Goal: Find specific page/section: Find specific page/section

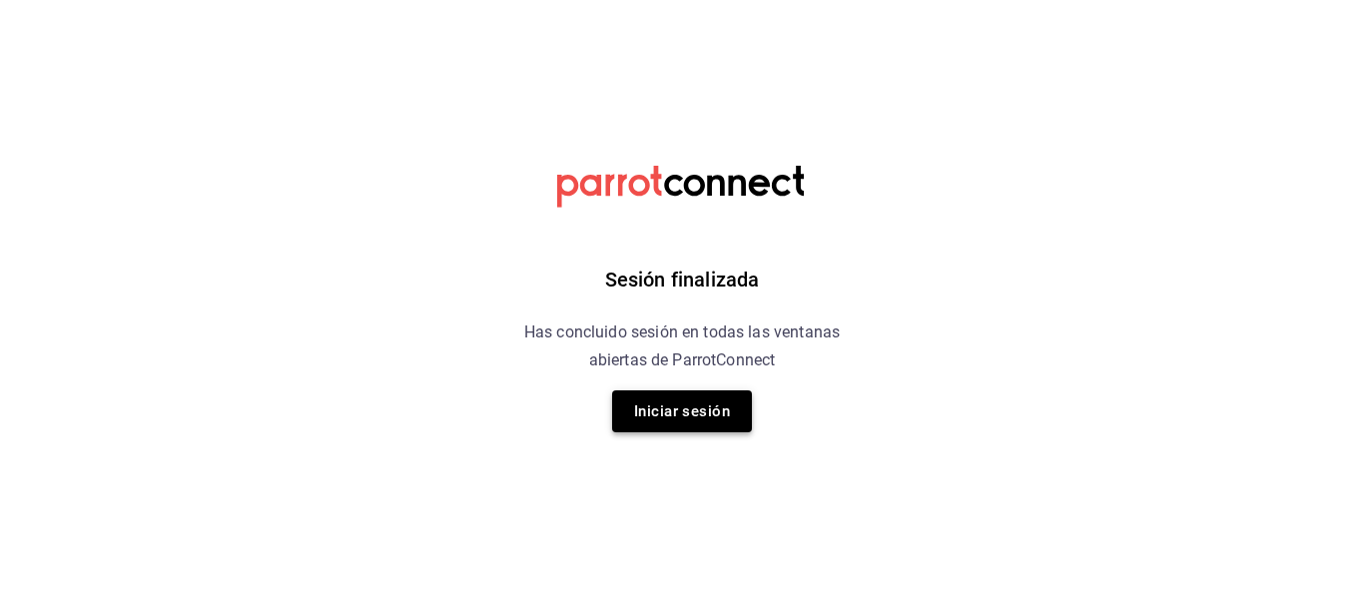
click at [715, 423] on button "Iniciar sesión" at bounding box center [682, 411] width 140 height 42
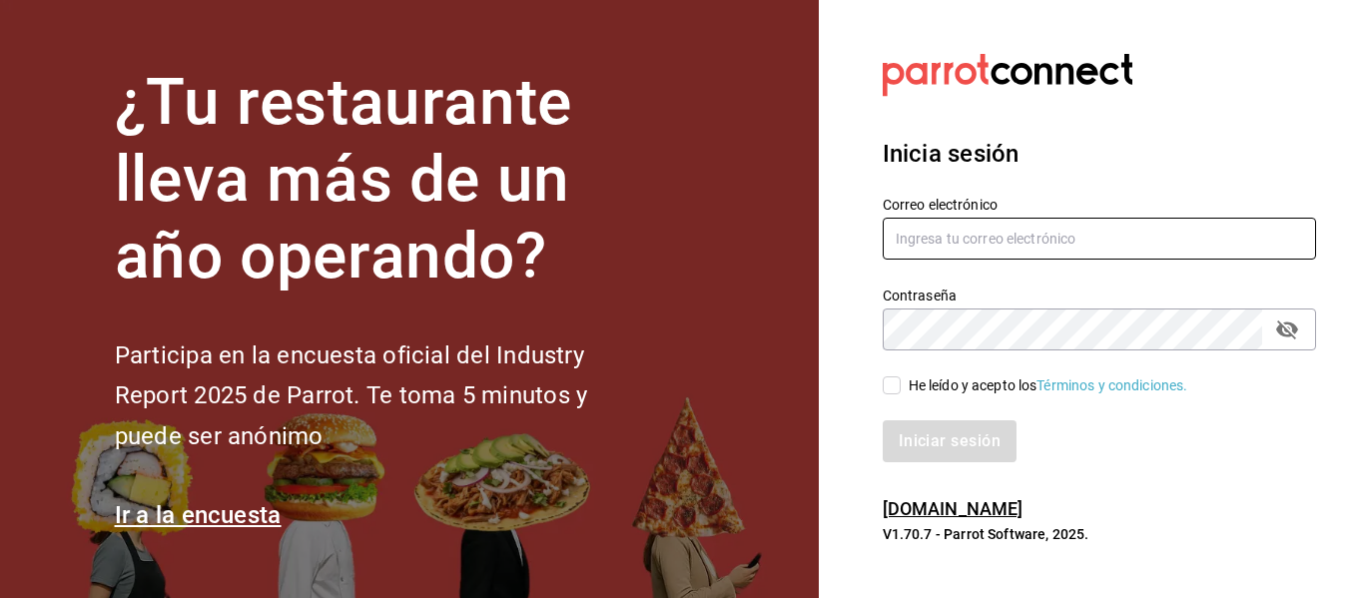
type input "adrianasc324@gmail.com.mx"
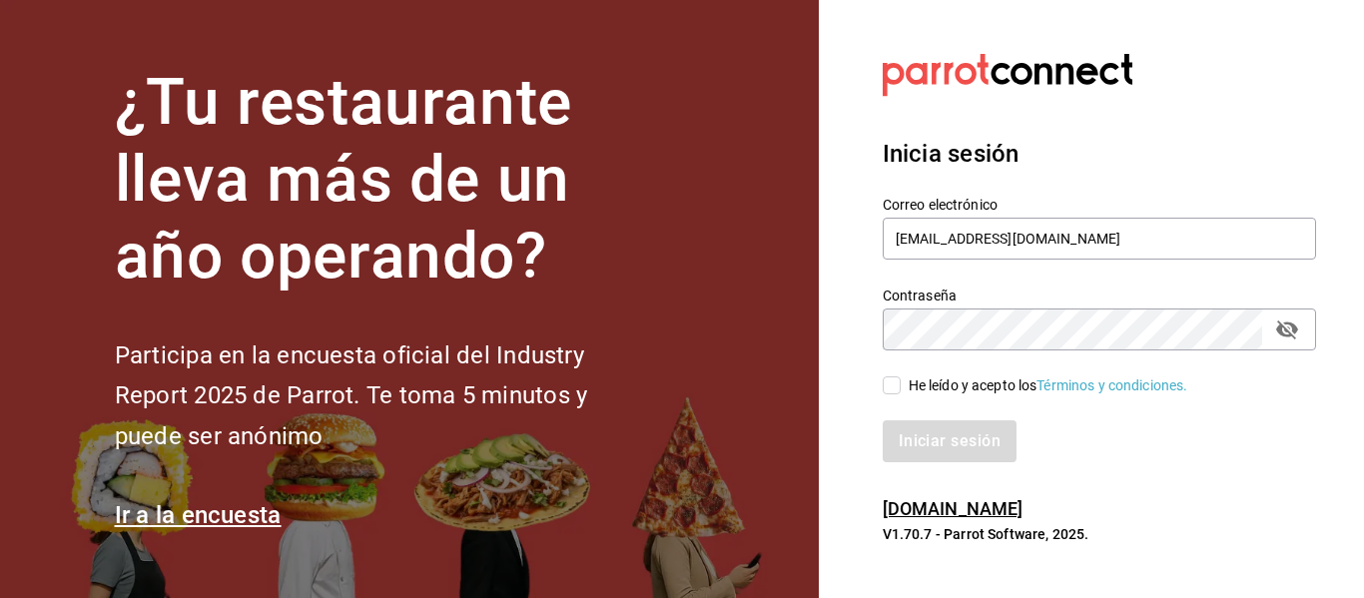
click at [890, 383] on input "He leído y acepto los Términos y condiciones." at bounding box center [891, 385] width 18 height 18
checkbox input "true"
click at [977, 443] on button "Iniciar sesión" at bounding box center [950, 441] width 136 height 42
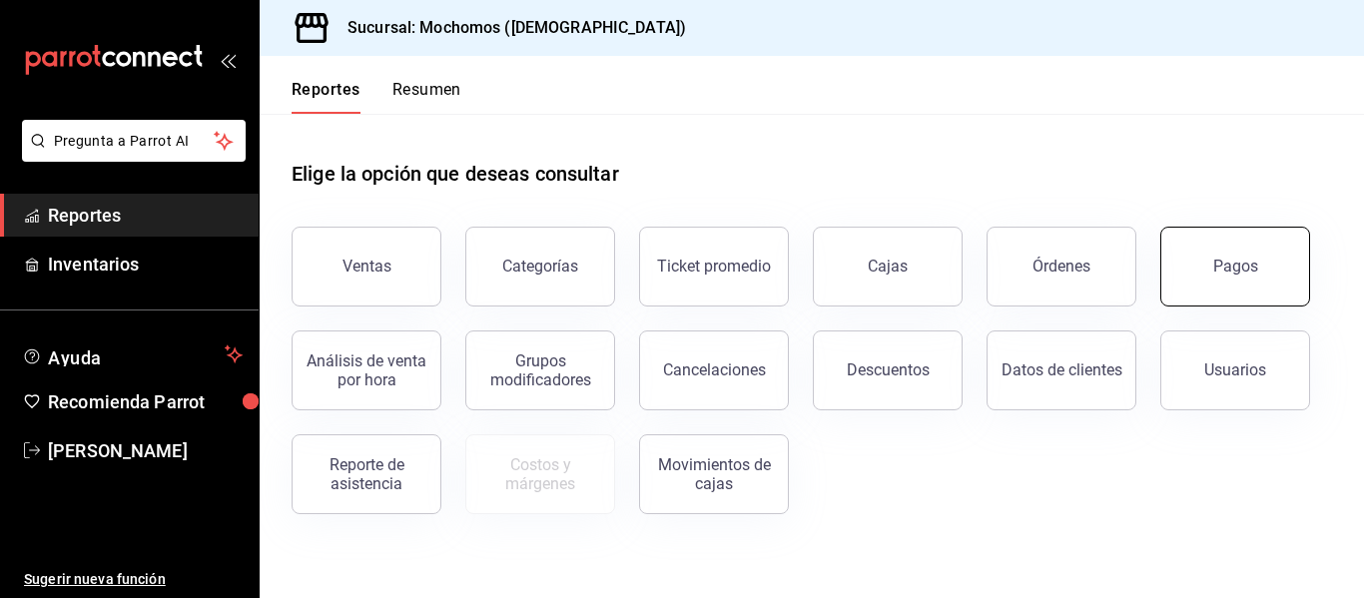
click at [1224, 242] on button "Pagos" at bounding box center [1235, 267] width 150 height 80
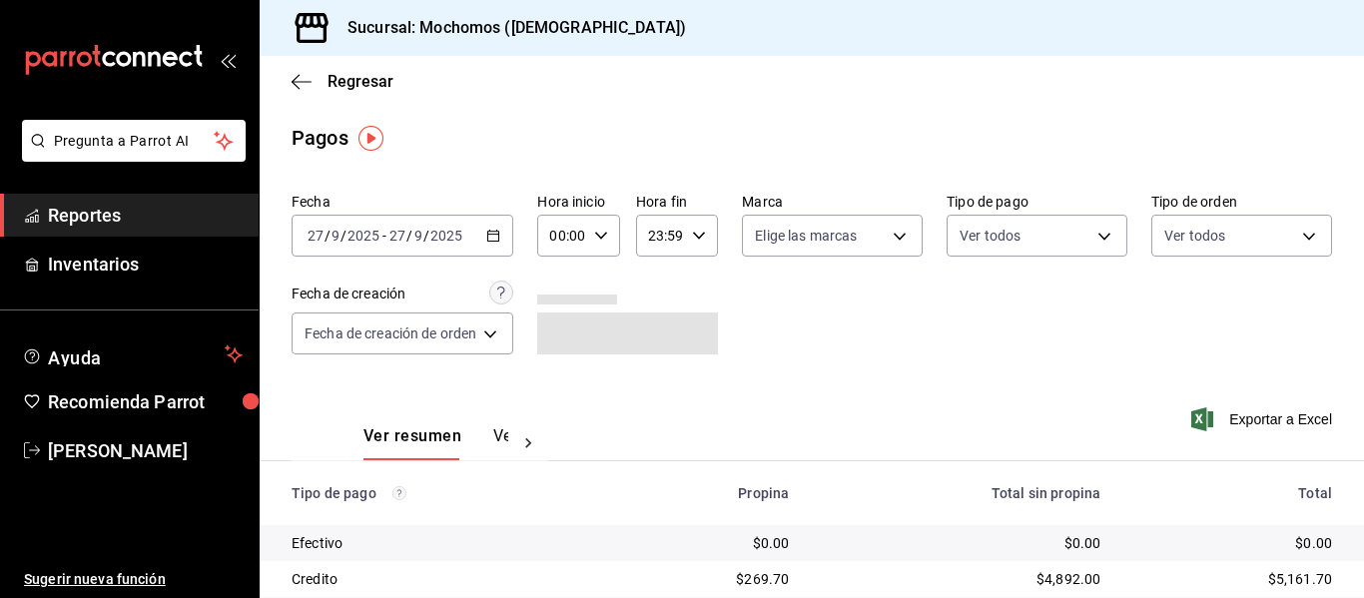
click at [605, 230] on icon "button" at bounding box center [601, 236] width 14 height 14
click at [560, 325] on span "05" at bounding box center [560, 326] width 8 height 16
type input "05:00"
